Goal: Obtain resource: Download file/media

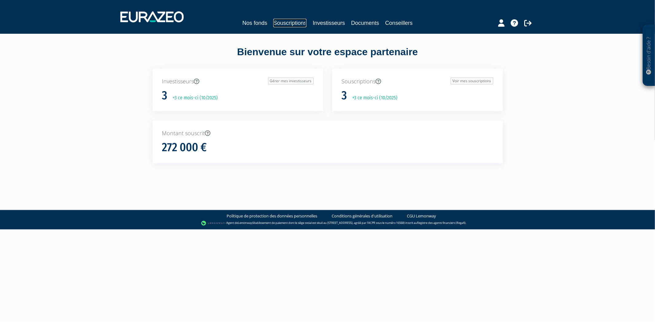
click at [283, 21] on link "Souscriptions" at bounding box center [289, 23] width 33 height 9
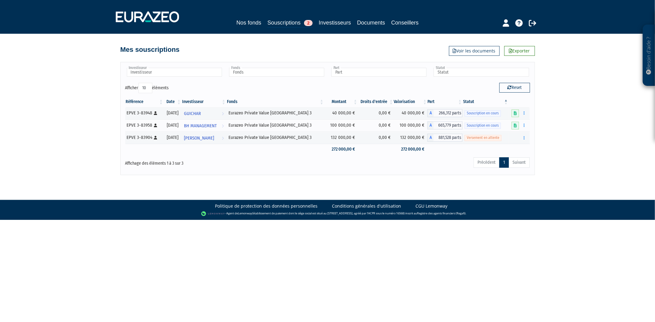
drag, startPoint x: 314, startPoint y: 128, endPoint x: 99, endPoint y: 121, distance: 214.5
click at [100, 121] on div "Besoin d'aide ? × J'ai besoin d'aide Si vous avez une question à propos du fonc…" at bounding box center [327, 87] width 655 height 175
click at [557, 125] on div "Besoin d'aide ? × J'ai besoin d'aide Si vous avez une question à propos du fonc…" at bounding box center [327, 87] width 655 height 175
drag, startPoint x: 283, startPoint y: 125, endPoint x: 143, endPoint y: 122, distance: 140.7
click at [143, 122] on tr "EPVE 3-83958 [Français] Personne physique [DATE] BH MANAGEMENT Voir l'investiss…" at bounding box center [327, 125] width 405 height 12
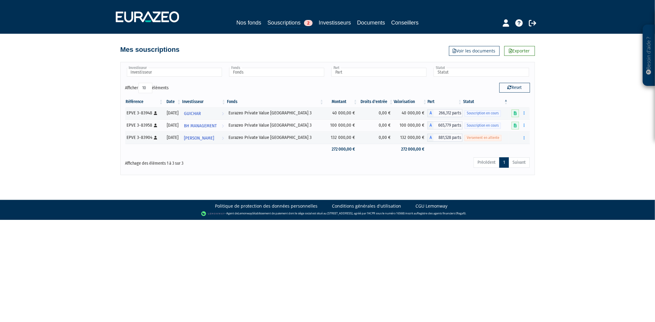
drag, startPoint x: 568, startPoint y: 123, endPoint x: 571, endPoint y: 125, distance: 3.3
click at [568, 124] on div "Besoin d'aide ? × J'ai besoin d'aide Si vous avez une question à propos du fonc…" at bounding box center [327, 87] width 655 height 175
drag, startPoint x: 404, startPoint y: 128, endPoint x: 118, endPoint y: 115, distance: 286.8
click at [118, 115] on div "Besoin d'aide ? × J'ai besoin d'aide Si vous avez une question à propos du fonc…" at bounding box center [327, 87] width 655 height 175
click at [608, 130] on div "Besoin d'aide ? × J'ai besoin d'aide Si vous avez une question à propos du fonc…" at bounding box center [327, 87] width 655 height 175
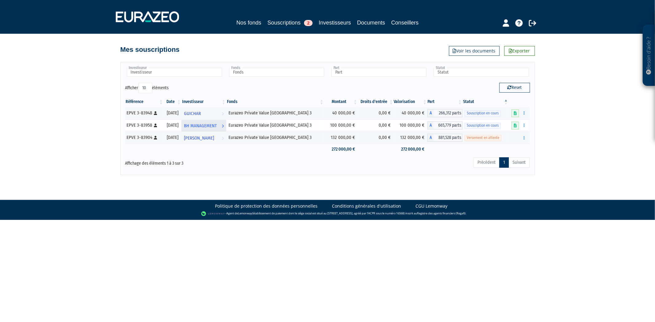
drag, startPoint x: 418, startPoint y: 127, endPoint x: 215, endPoint y: 123, distance: 203.3
click at [215, 123] on tr "EPVE 3-83958 [Français] Personne physique [DATE] BH MANAGEMENT Voir l'investiss…" at bounding box center [327, 125] width 405 height 12
click at [585, 127] on div "Besoin d'aide ? × J'ai besoin d'aide Si vous avez une question à propos du fonc…" at bounding box center [327, 87] width 655 height 175
click at [525, 137] on button "button" at bounding box center [523, 138] width 7 height 8
click at [512, 148] on link "Documents" at bounding box center [503, 149] width 46 height 10
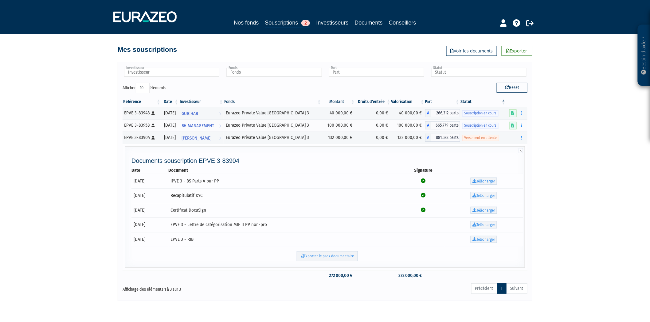
scroll to position [25, 0]
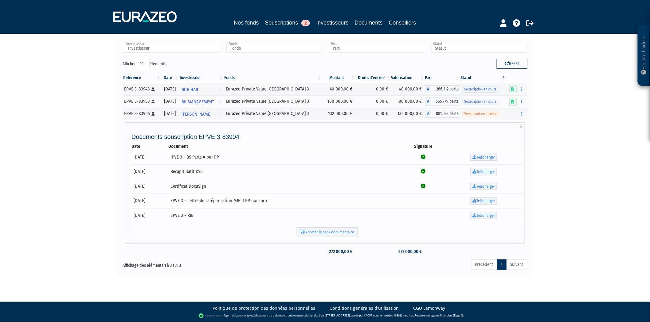
click at [474, 155] on icon at bounding box center [474, 157] width 4 height 4
click at [480, 173] on link "Télécharger" at bounding box center [483, 171] width 26 height 7
click at [481, 188] on link "Télécharger" at bounding box center [483, 186] width 26 height 7
